Goal: Register for event/course

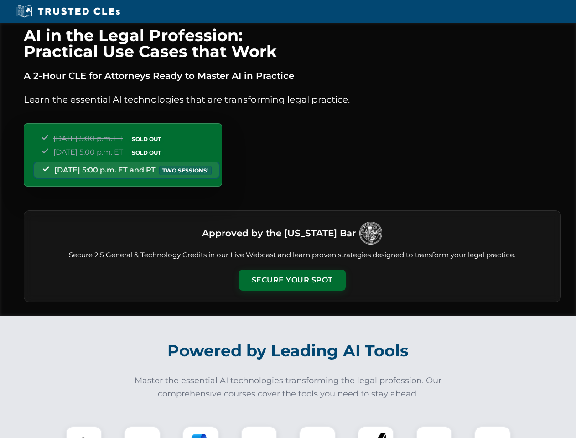
click at [292, 280] on button "Secure Your Spot" at bounding box center [292, 280] width 107 height 21
click at [84, 432] on img at bounding box center [84, 444] width 26 height 26
click at [142, 432] on div at bounding box center [142, 444] width 37 height 37
click at [201, 432] on div at bounding box center [201, 444] width 37 height 37
click at [259, 432] on img at bounding box center [259, 445] width 26 height 26
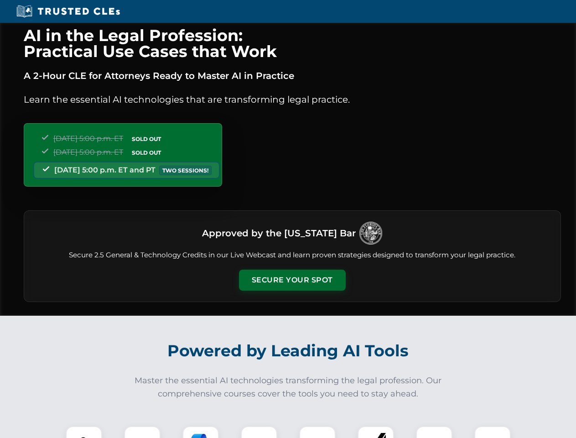
click at [318, 432] on div at bounding box center [317, 444] width 37 height 37
click at [376, 432] on div at bounding box center [376, 444] width 37 height 37
